Goal: Check status: Check status

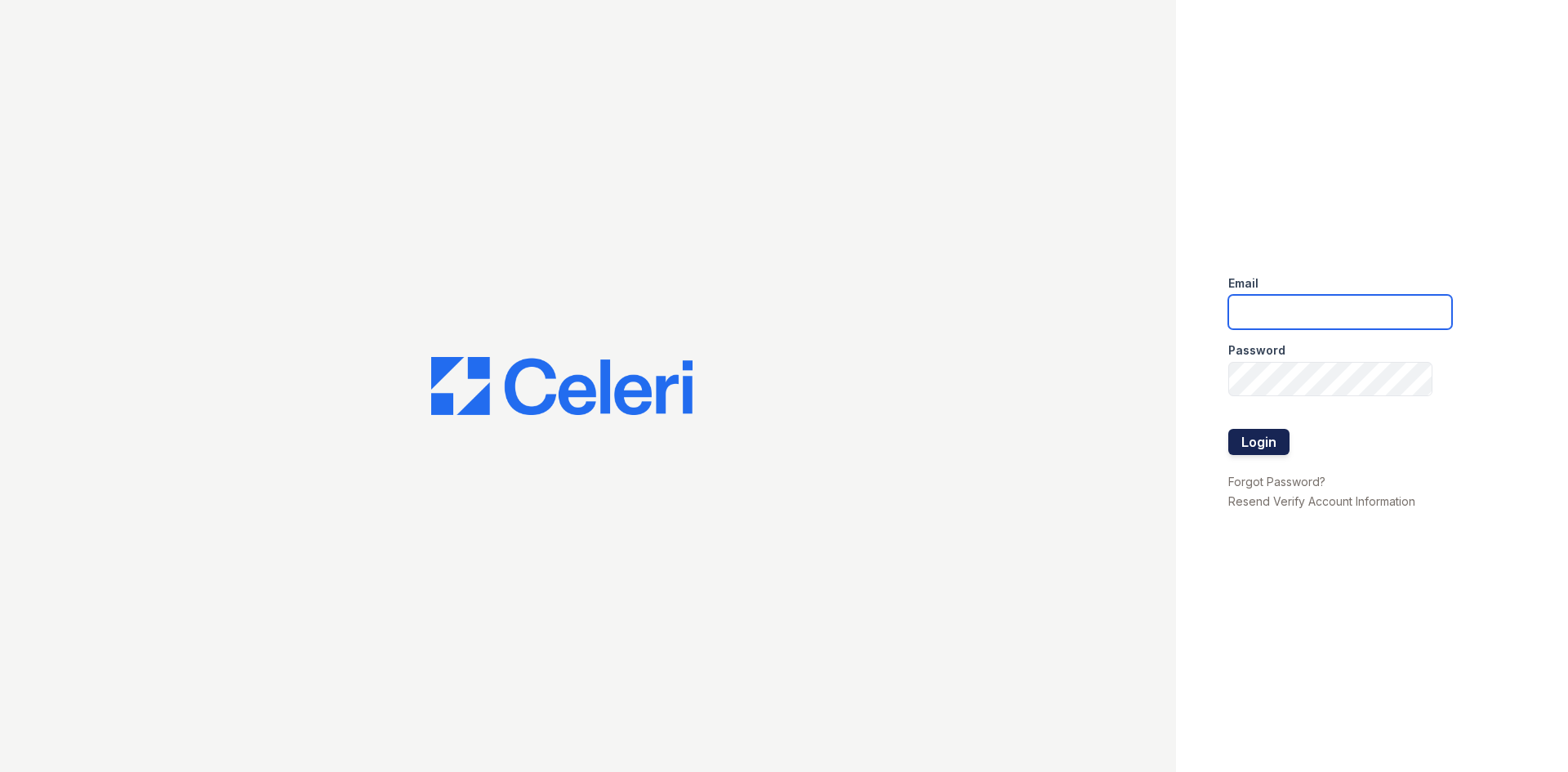
type input "[EMAIL_ADDRESS][DOMAIN_NAME]"
click at [1254, 444] on button "Login" at bounding box center [1258, 441] width 61 height 26
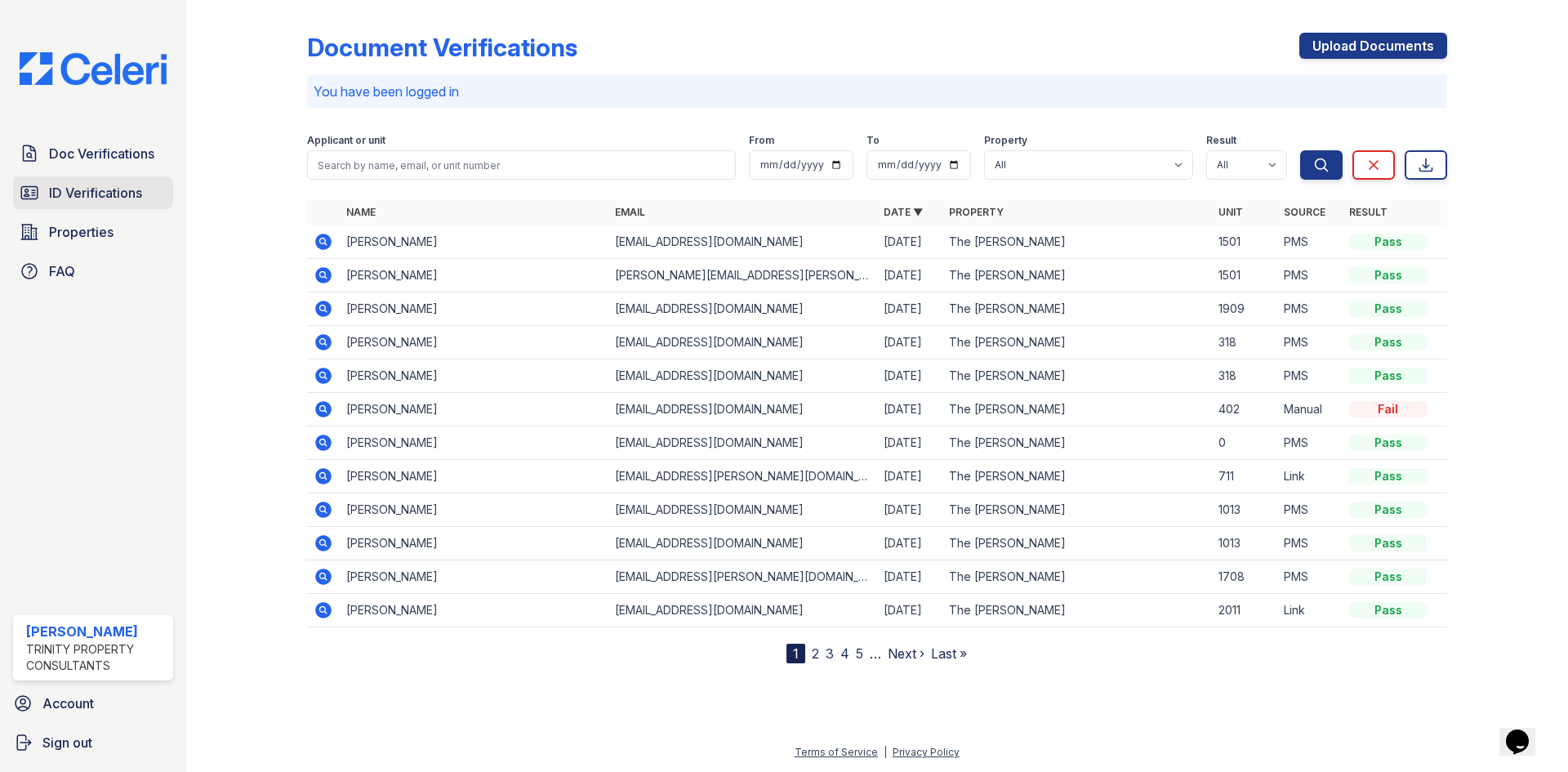
click at [79, 195] on span "ID Verifications" at bounding box center [95, 193] width 93 height 19
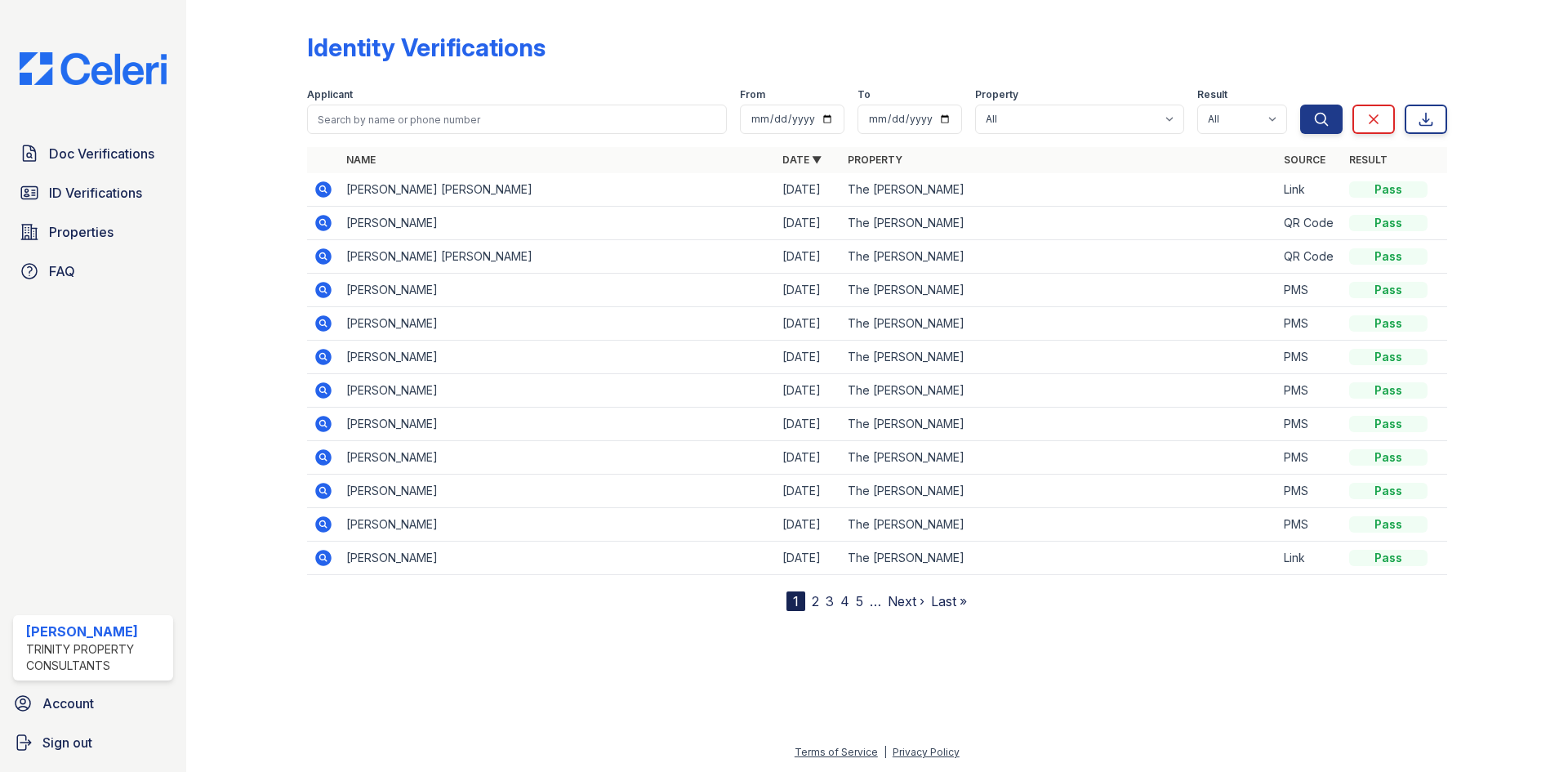
click at [813, 600] on link "2" at bounding box center [816, 601] width 8 height 17
click at [865, 602] on link "3" at bounding box center [864, 601] width 8 height 17
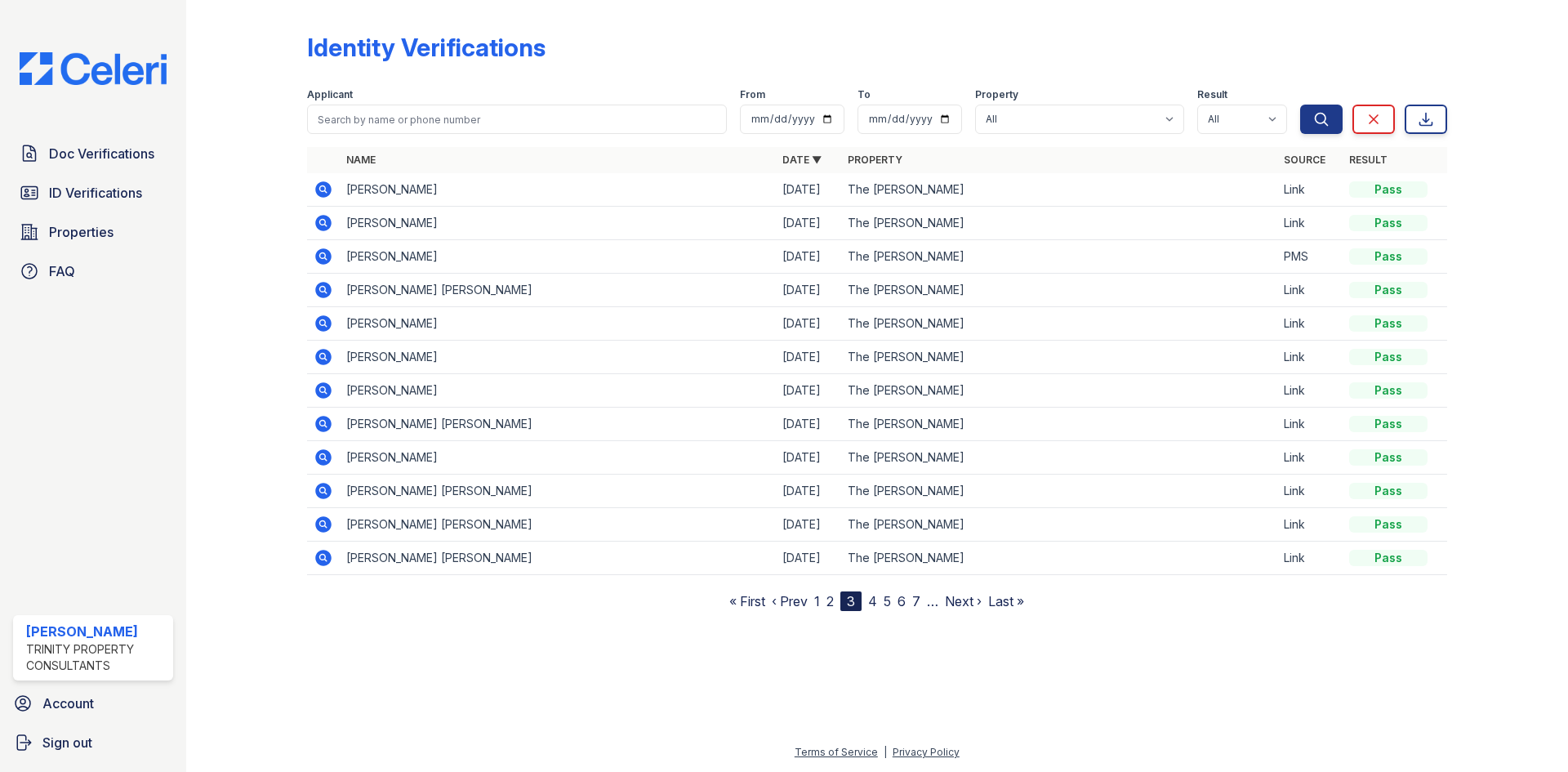
click at [321, 223] on icon at bounding box center [322, 222] width 4 height 4
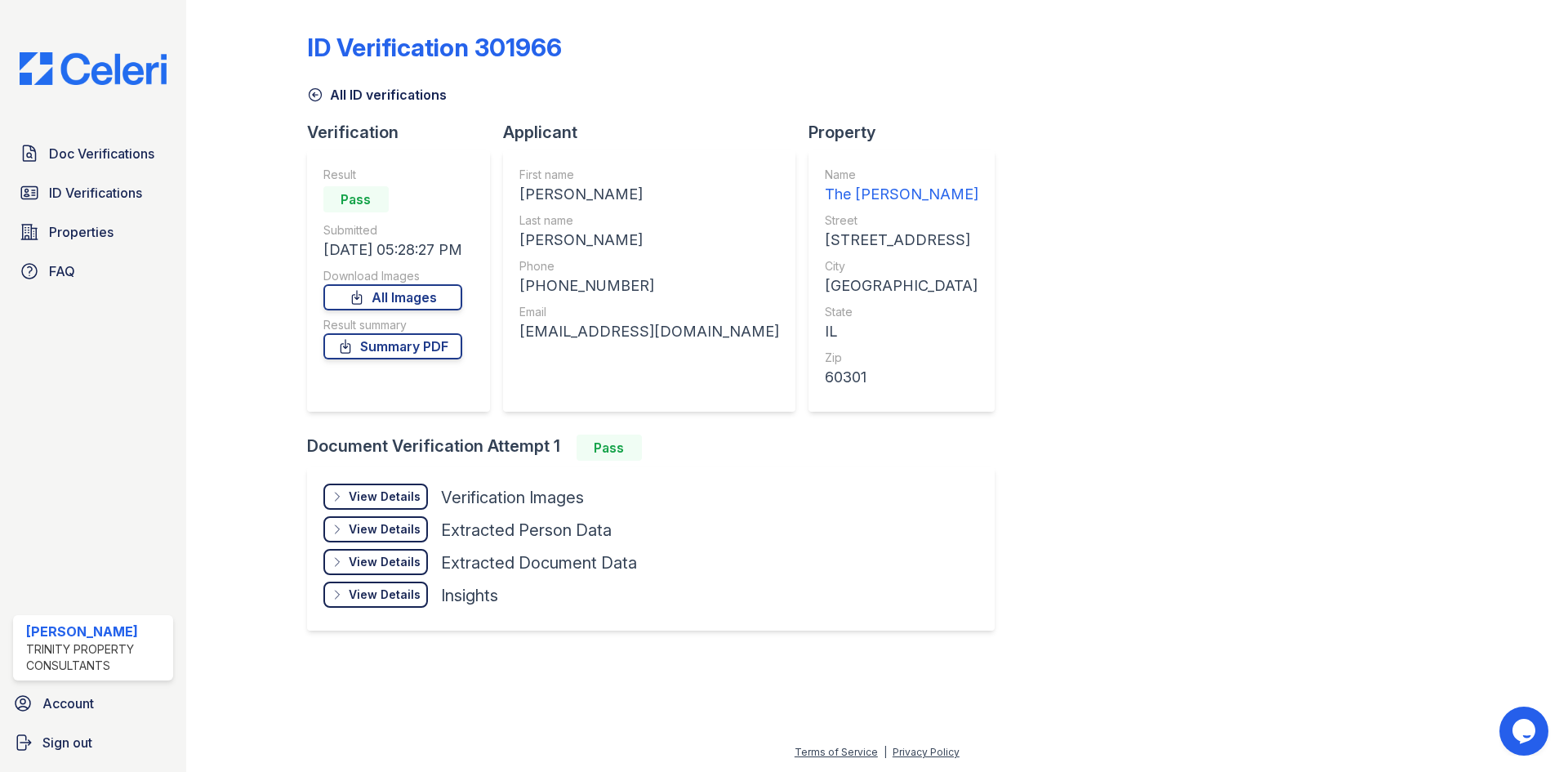
click at [377, 498] on div "View Details" at bounding box center [385, 496] width 72 height 17
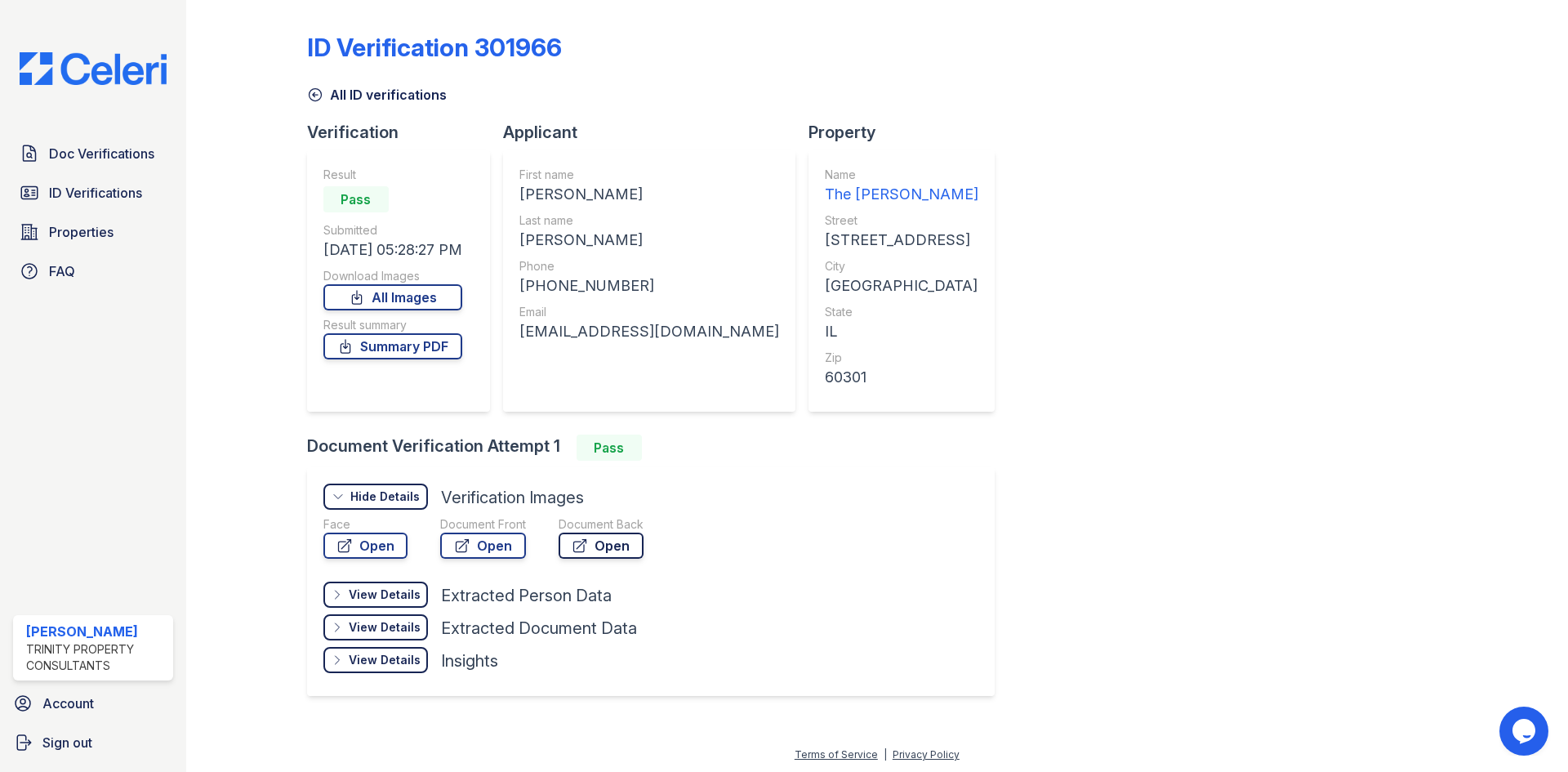
click at [605, 550] on link "Open" at bounding box center [601, 545] width 85 height 26
click at [482, 552] on link "Open" at bounding box center [483, 545] width 86 height 26
click at [68, 156] on span "Doc Verifications" at bounding box center [101, 154] width 105 height 19
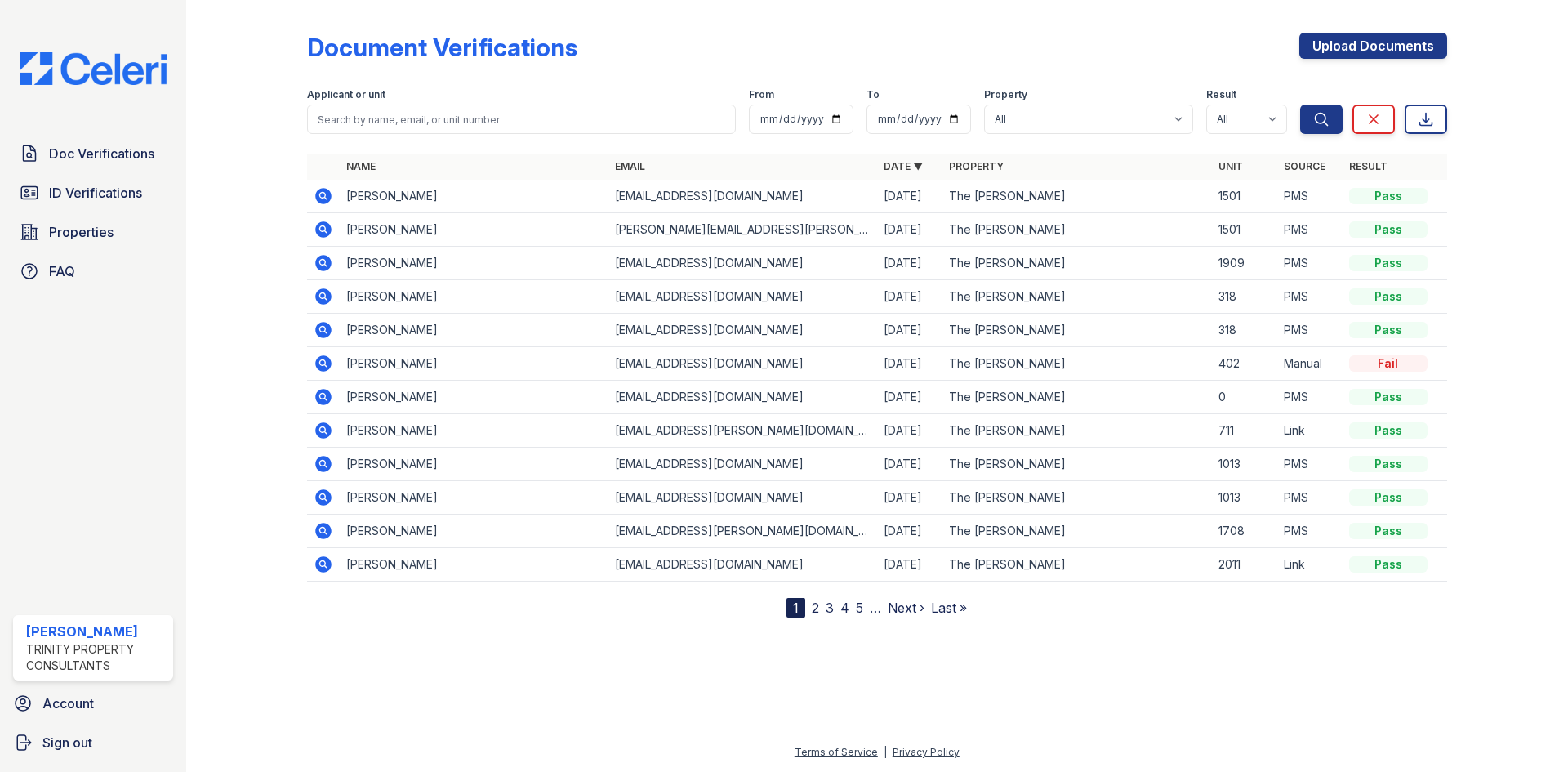
click at [817, 611] on link "2" at bounding box center [816, 608] width 8 height 17
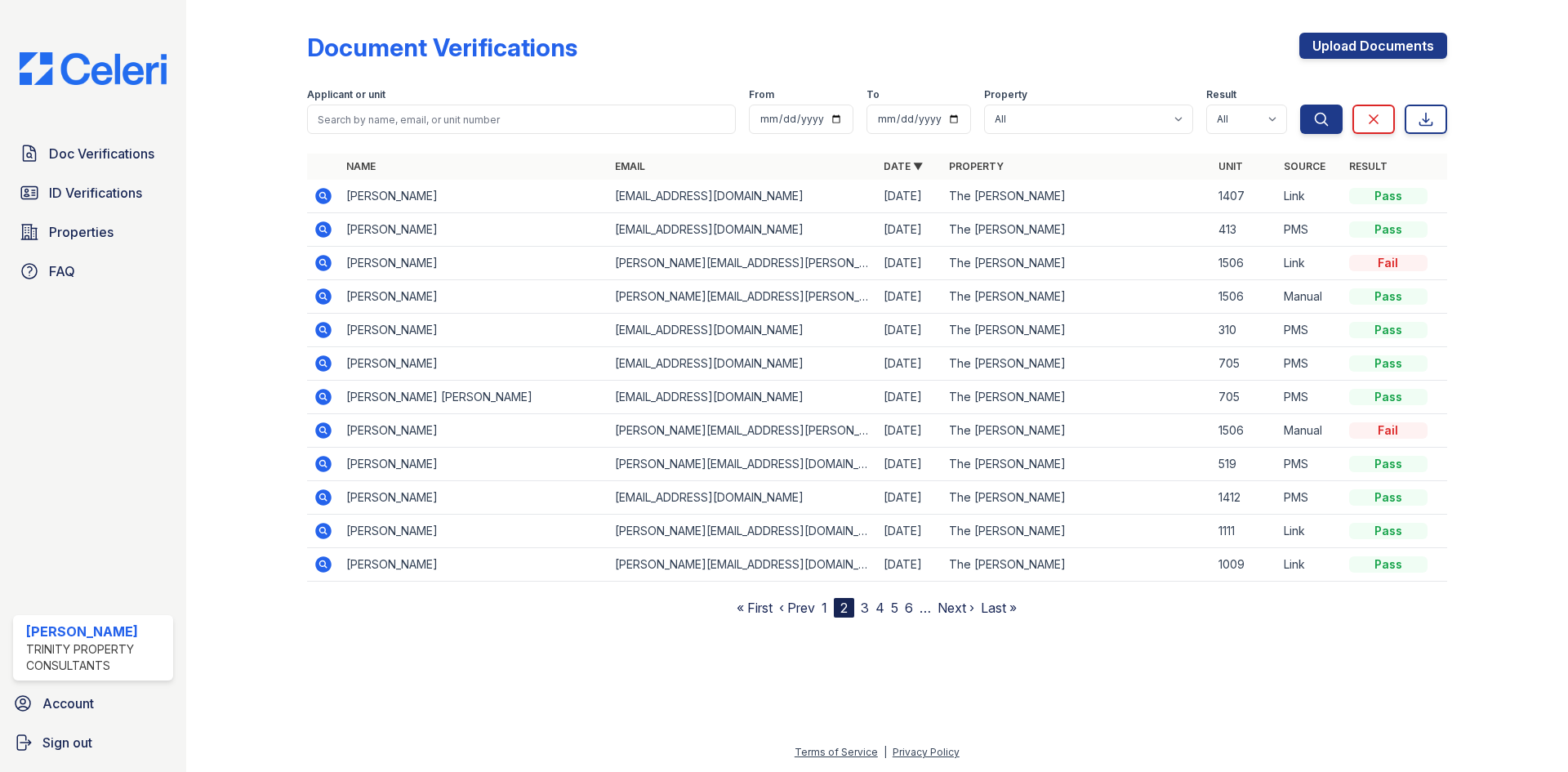
click at [864, 608] on link "3" at bounding box center [864, 608] width 8 height 17
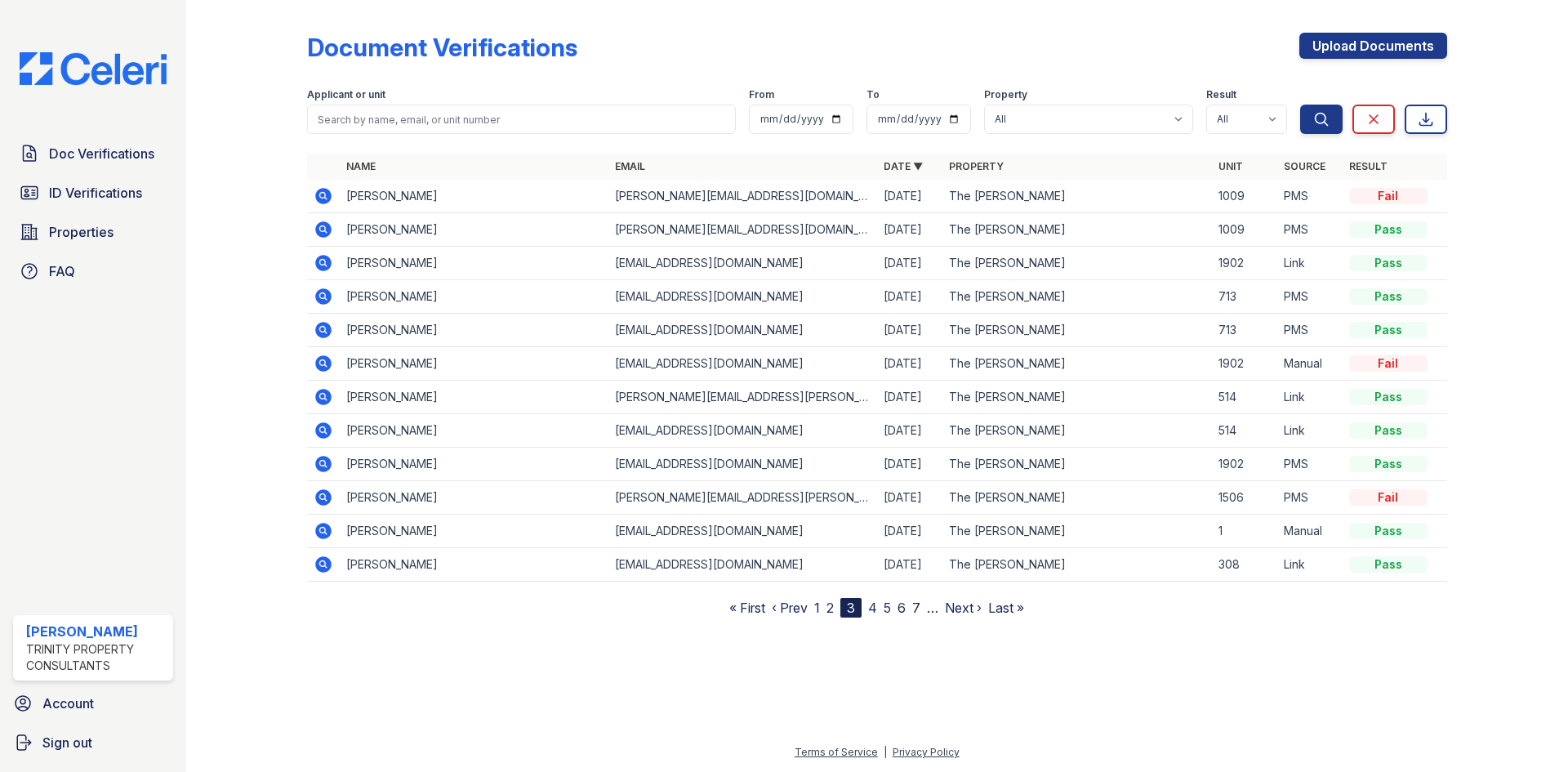
click at [830, 610] on link "2" at bounding box center [830, 608] width 8 height 17
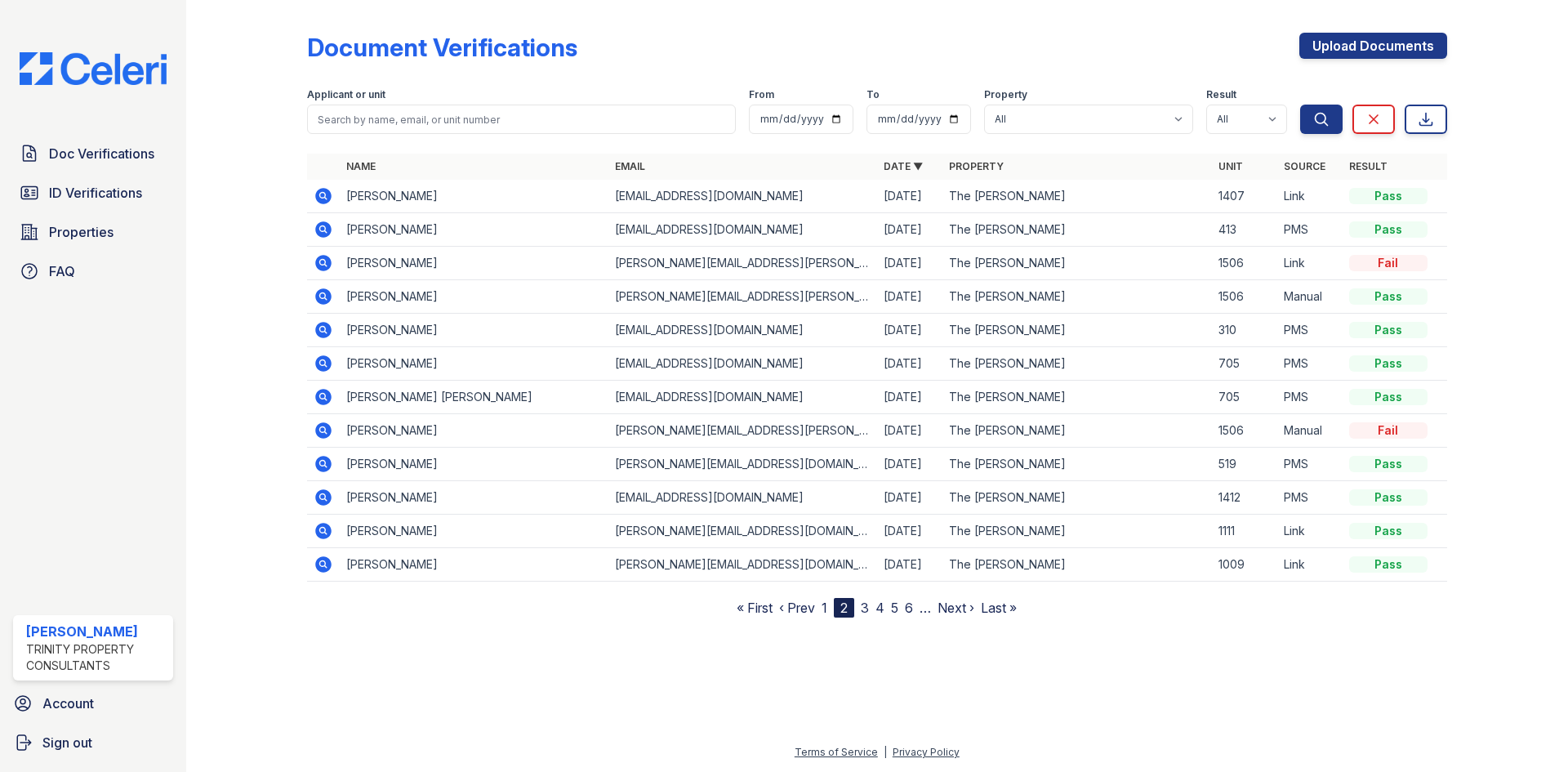
click at [823, 606] on link "1" at bounding box center [824, 608] width 6 height 17
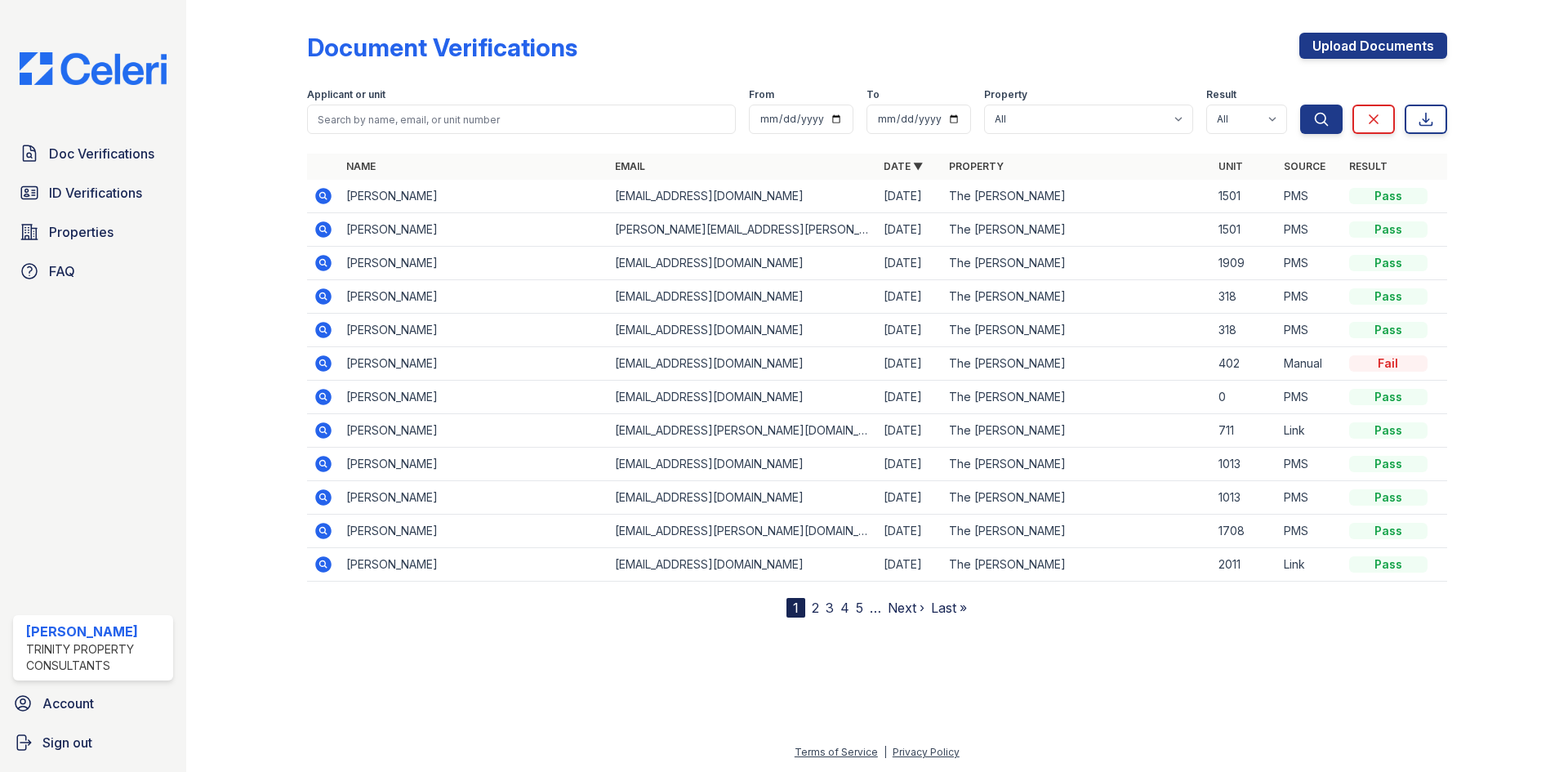
click at [319, 563] on icon at bounding box center [323, 564] width 17 height 17
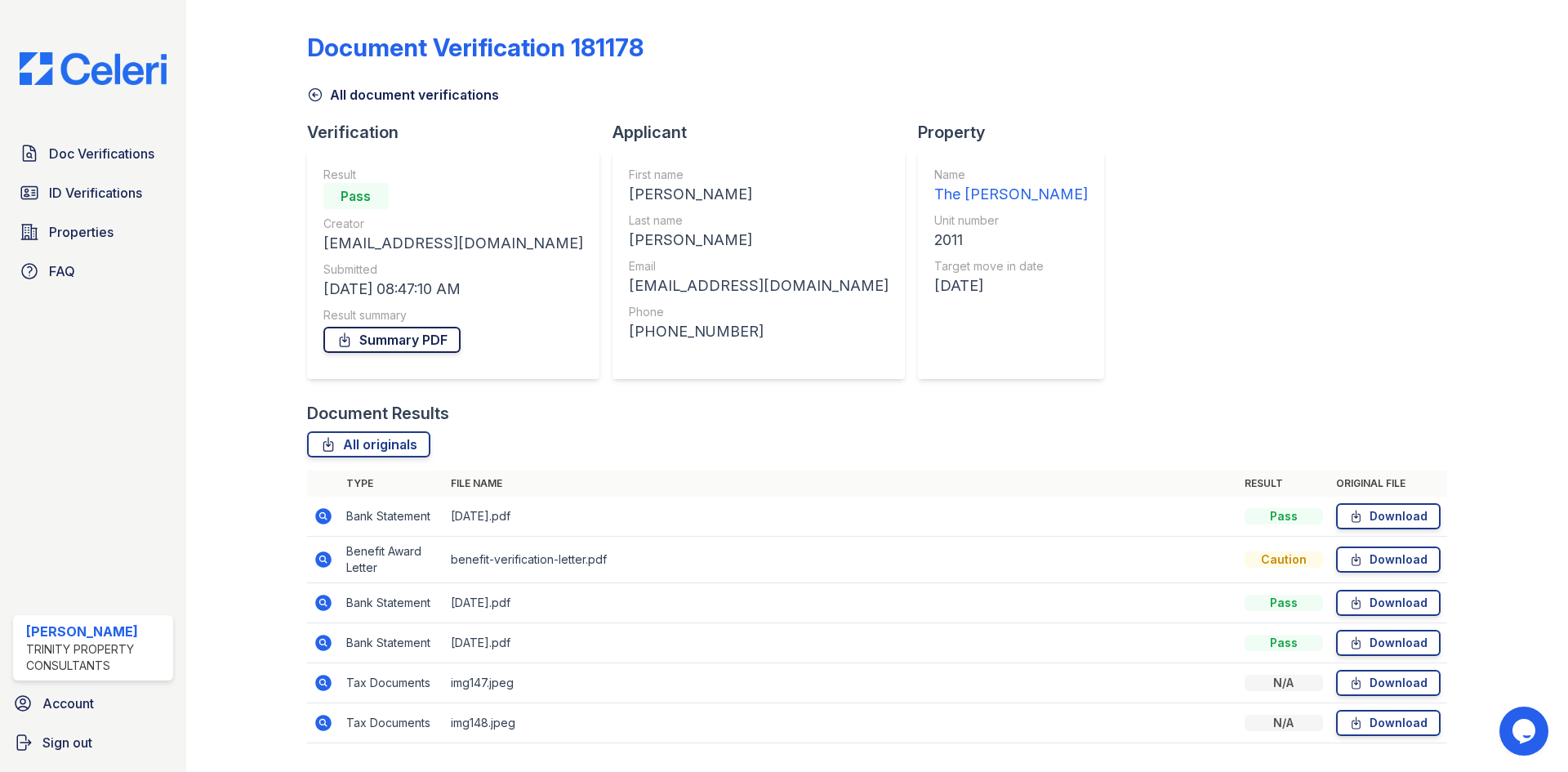
click at [380, 339] on link "Summary PDF" at bounding box center [392, 339] width 137 height 26
click at [55, 190] on span "ID Verifications" at bounding box center [95, 193] width 93 height 19
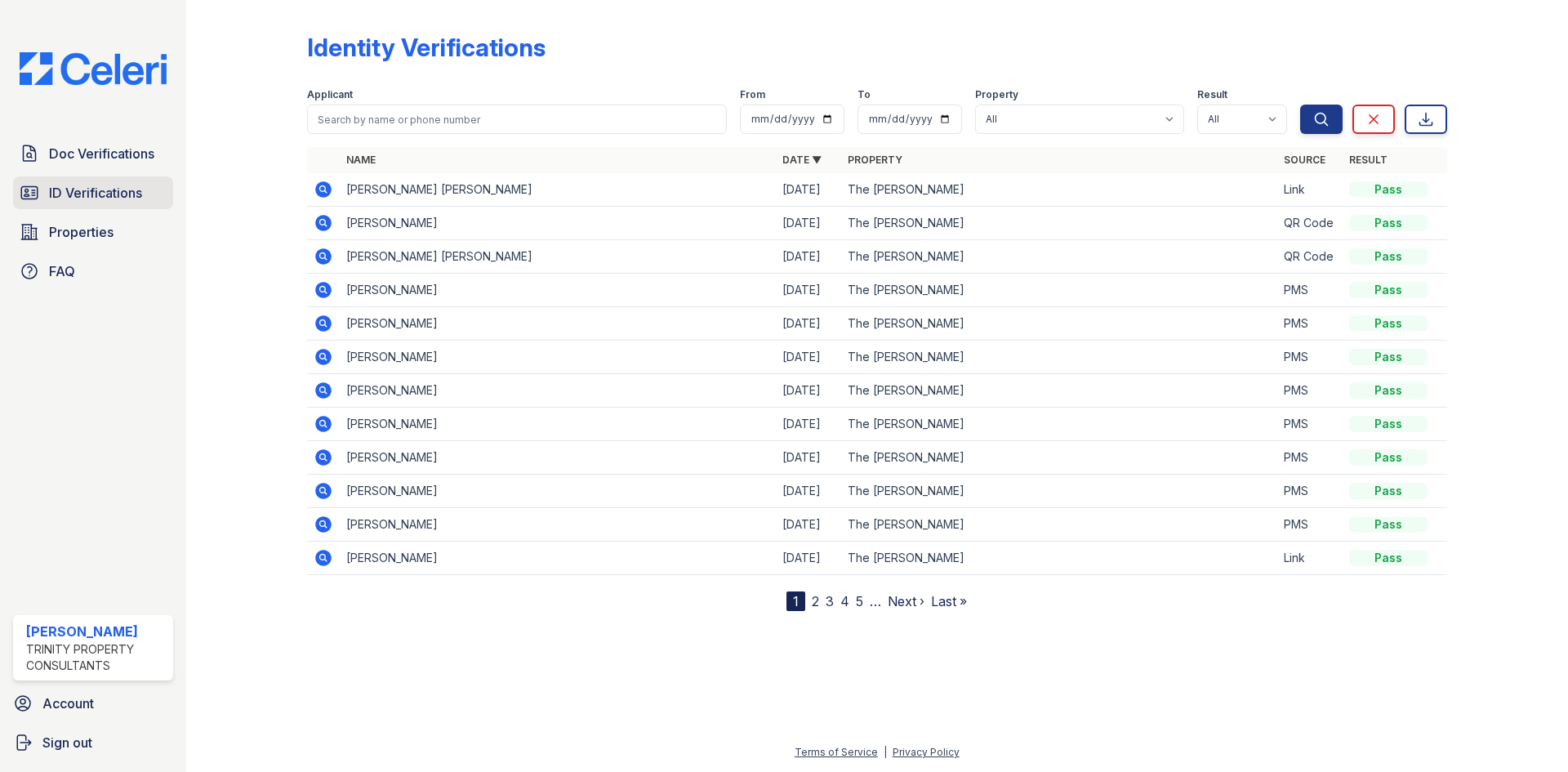
click at [87, 187] on span "ID Verifications" at bounding box center [95, 193] width 93 height 19
click at [815, 600] on link "2" at bounding box center [816, 601] width 8 height 17
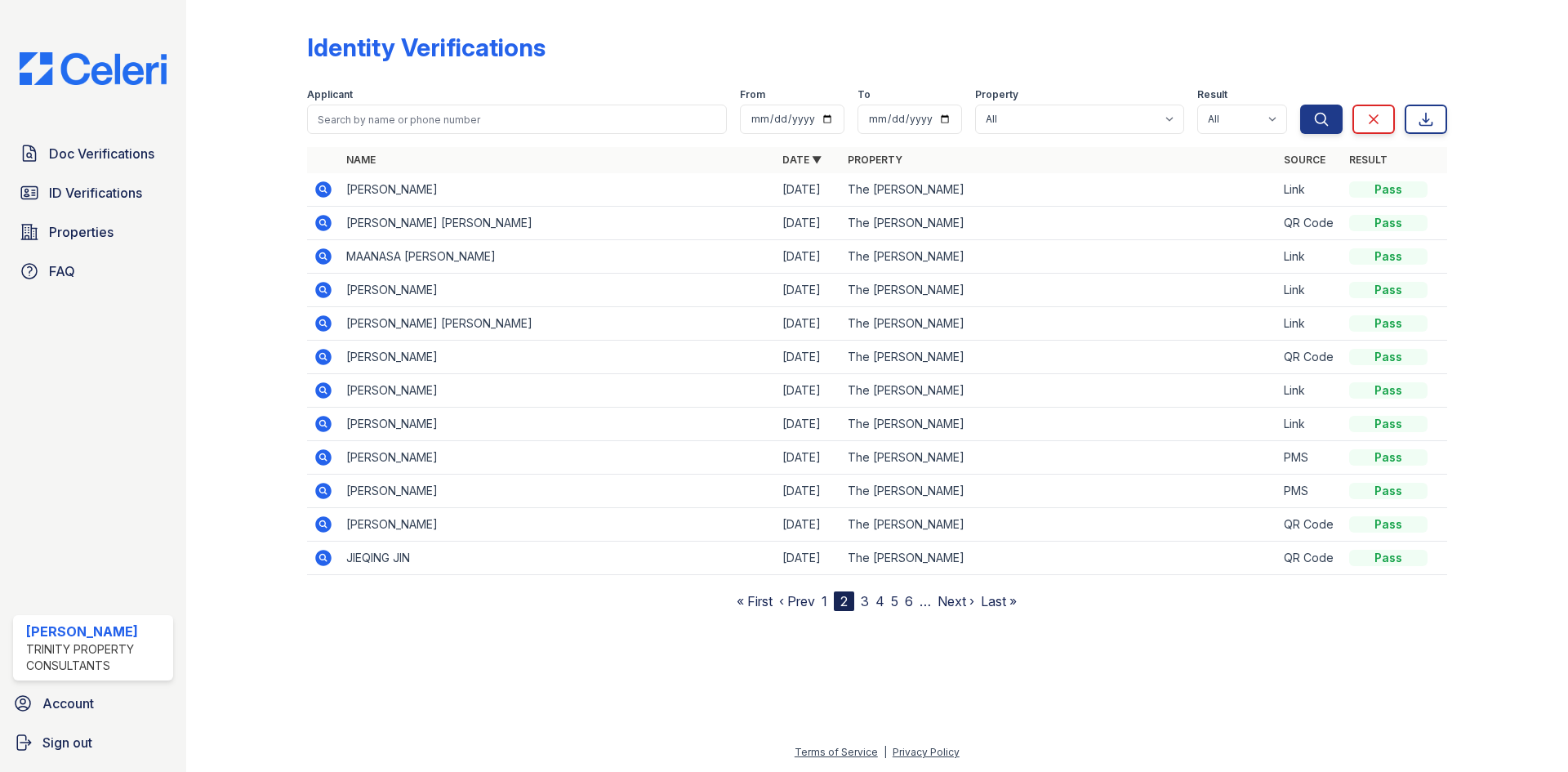
click at [824, 605] on link "1" at bounding box center [824, 601] width 6 height 17
click at [815, 604] on link "2" at bounding box center [816, 601] width 8 height 17
click at [865, 599] on link "3" at bounding box center [864, 601] width 8 height 17
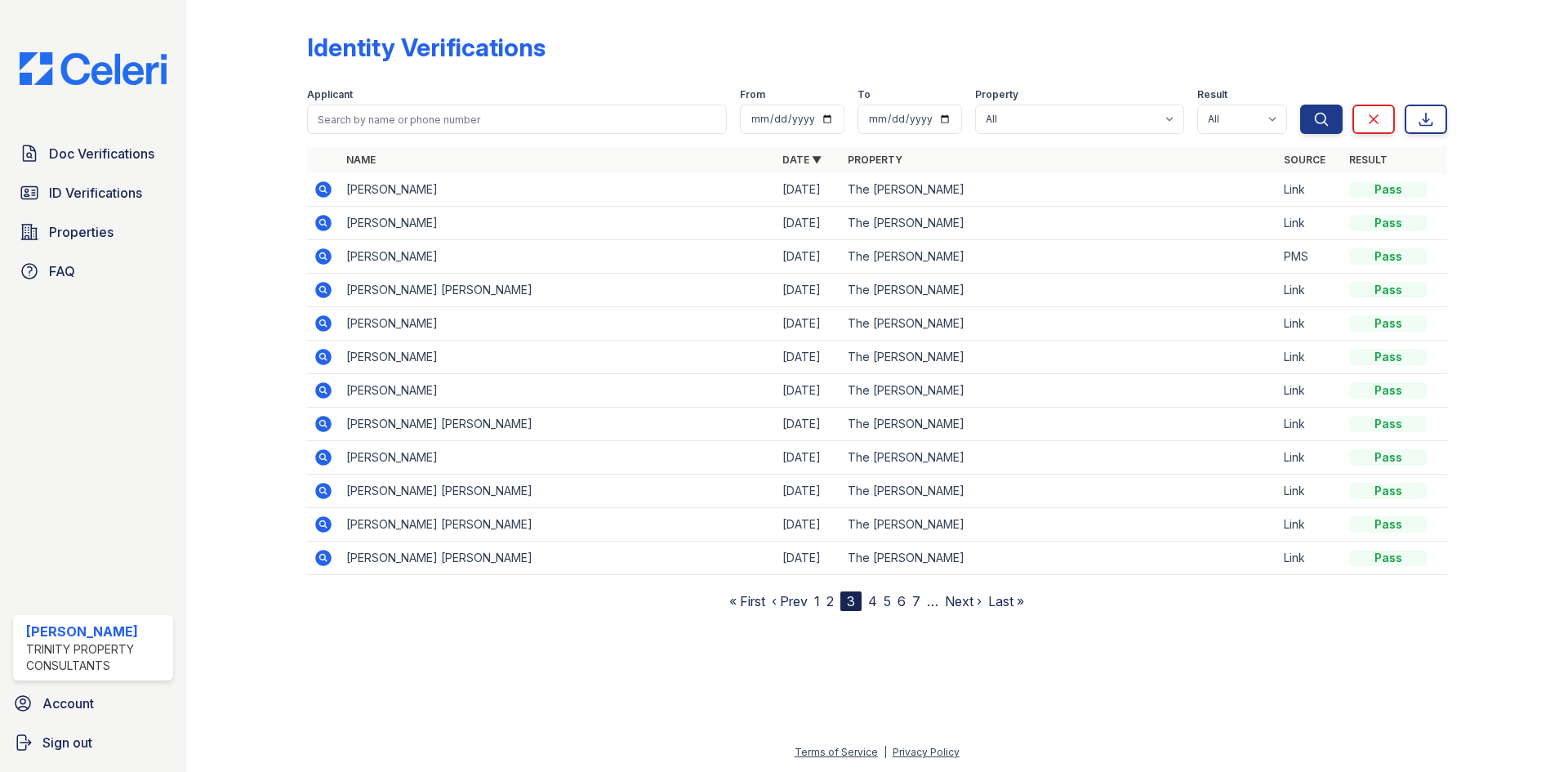
click at [322, 320] on icon at bounding box center [324, 324] width 19 height 19
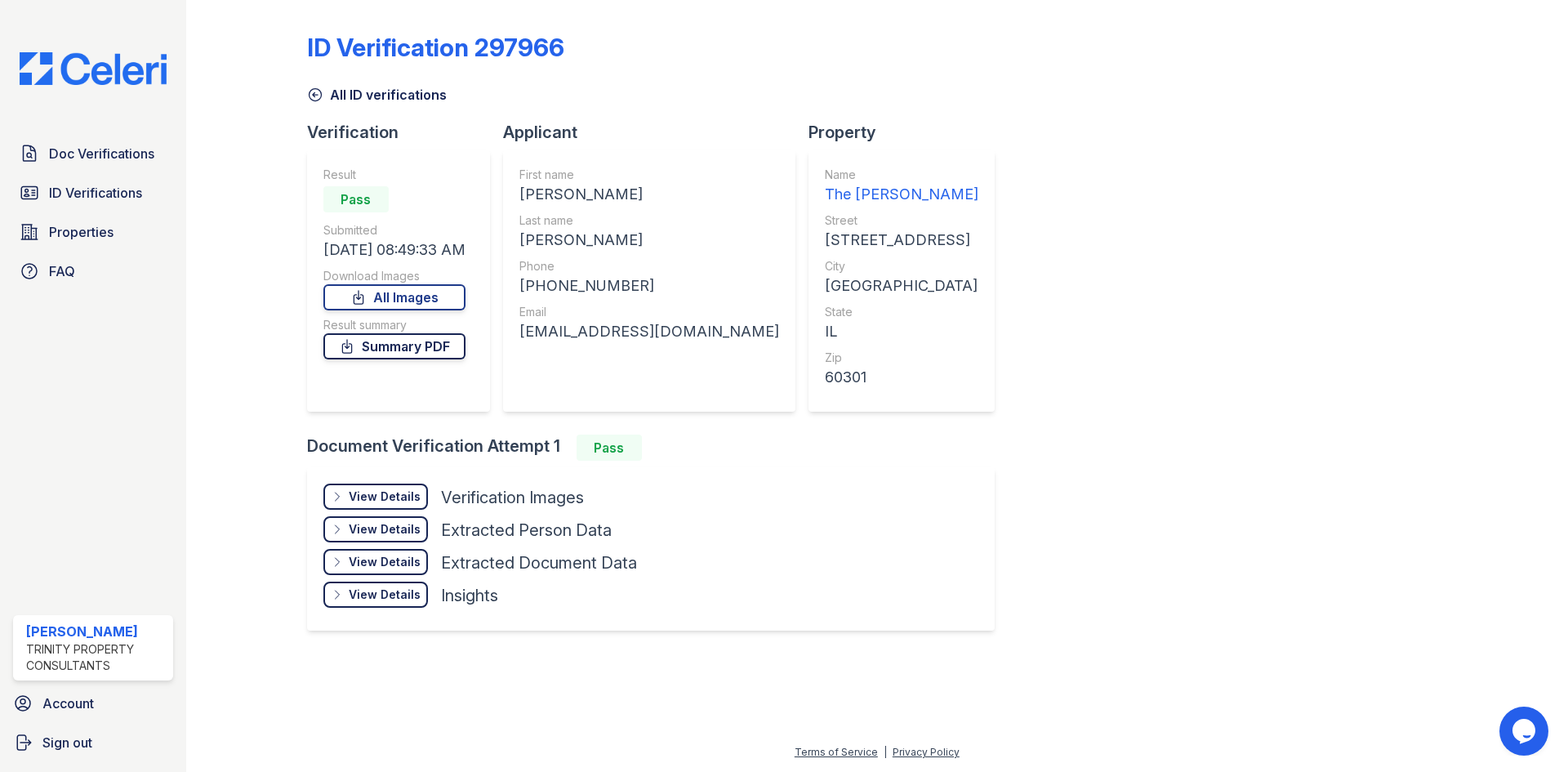
click at [387, 353] on link "Summary PDF" at bounding box center [395, 346] width 142 height 26
click at [375, 503] on div "View Details" at bounding box center [385, 496] width 72 height 17
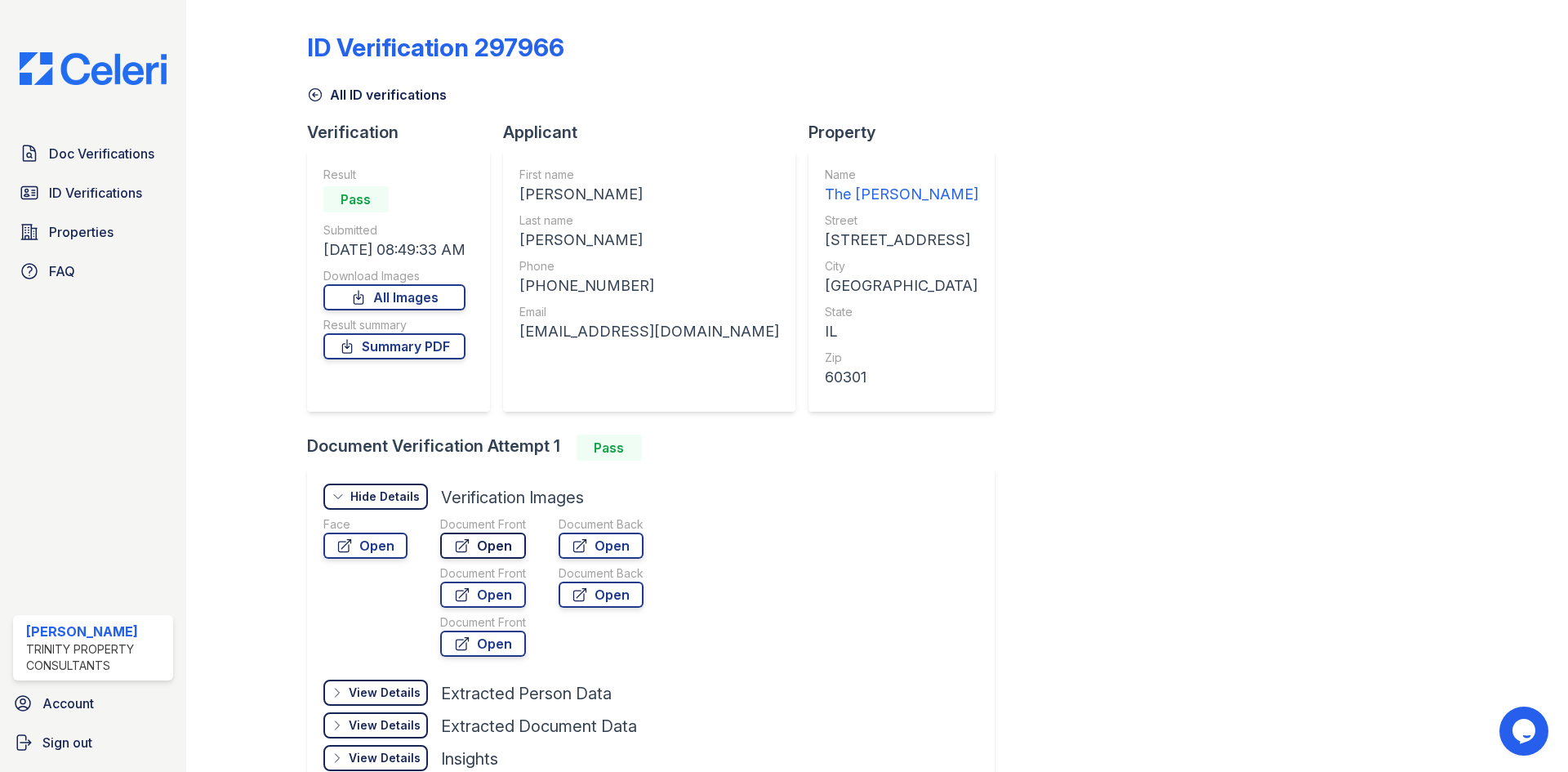
click at [483, 545] on link "Open" at bounding box center [483, 545] width 86 height 26
click at [584, 545] on icon at bounding box center [580, 545] width 13 height 13
